Goal: Task Accomplishment & Management: Complete application form

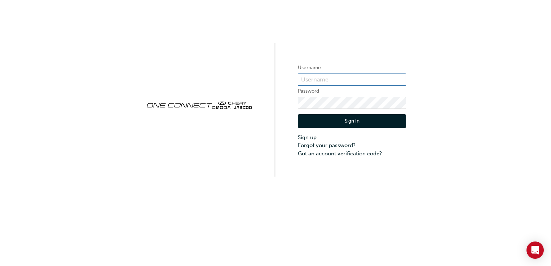
click at [319, 74] on input "text" at bounding box center [352, 80] width 108 height 12
type input "CHAU1361"
click at [341, 121] on button "Sign In" at bounding box center [352, 121] width 108 height 14
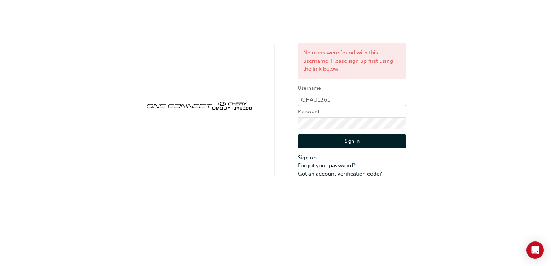
click at [351, 96] on input "CHAU1361" at bounding box center [352, 100] width 108 height 12
type input "C"
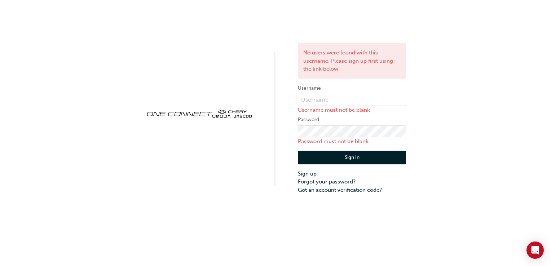
click at [244, 165] on div "No users were found with this username. Please sign up first using the link bel…" at bounding box center [275, 97] width 551 height 194
click at [309, 172] on link "Sign up" at bounding box center [352, 174] width 108 height 8
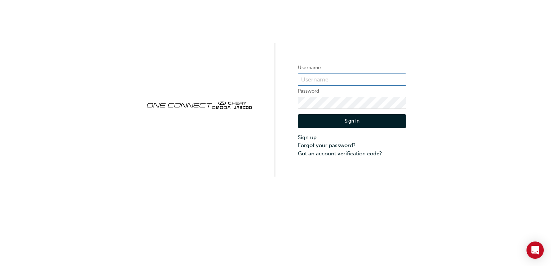
type input "CHAU1361"
